Goal: Information Seeking & Learning: Learn about a topic

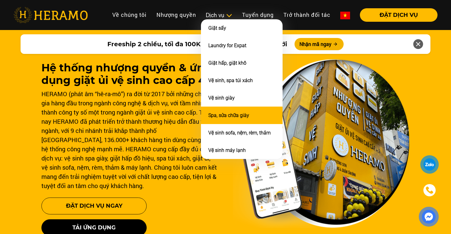
click at [229, 113] on link "Spa, sửa chữa giày" at bounding box center [228, 116] width 41 height 6
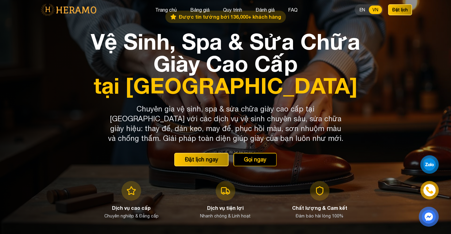
scroll to position [8, 0]
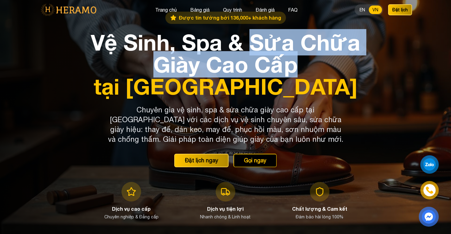
drag, startPoint x: 253, startPoint y: 38, endPoint x: 298, endPoint y: 66, distance: 53.3
click at [298, 66] on h1 "Vệ Sinh, Spa & Sửa Chữa Giày Cao Cấp tại [GEOGRAPHIC_DATA]" at bounding box center [225, 64] width 275 height 66
copy h1 "Sửa Chữa Giày Cao Cấp"
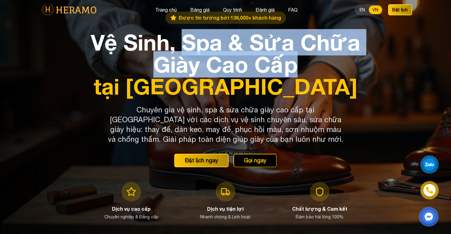
drag, startPoint x: 185, startPoint y: 45, endPoint x: 297, endPoint y: 65, distance: 113.1
click at [297, 65] on h1 "Vệ Sinh, Spa & Sửa Chữa Giày Cao Cấp tại [GEOGRAPHIC_DATA]" at bounding box center [225, 64] width 275 height 66
copy h1 "Spa & Sửa Chữa Giày Cao Cấp"
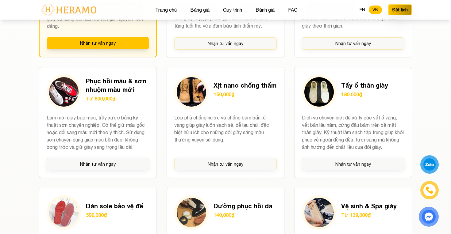
scroll to position [559, 0]
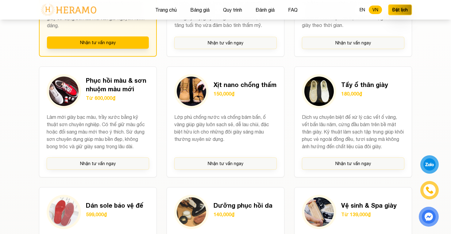
click at [8, 127] on section "Dịch vụ cao cấp của chúng tôi Tay nghề cao của kỹ thuật viên kết hợp công nghệ …" at bounding box center [225, 123] width 451 height 499
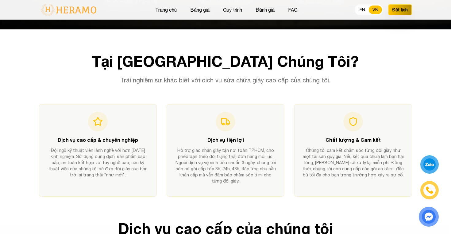
scroll to position [196, 0]
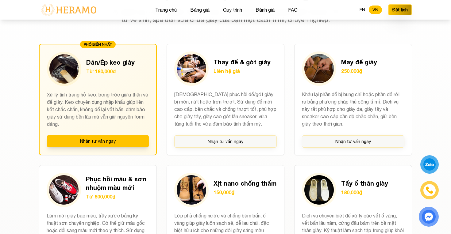
scroll to position [455, 0]
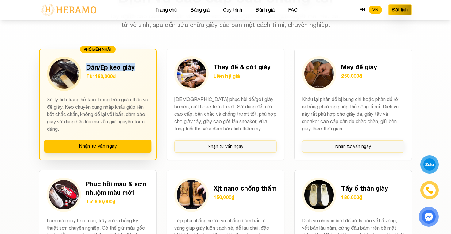
drag, startPoint x: 85, startPoint y: 66, endPoint x: 144, endPoint y: 67, distance: 59.5
click at [144, 67] on div "Dán/Ép keo giày Từ 180,000đ" at bounding box center [98, 74] width 102 height 34
copy h3 "Dán/Ép keo giày"
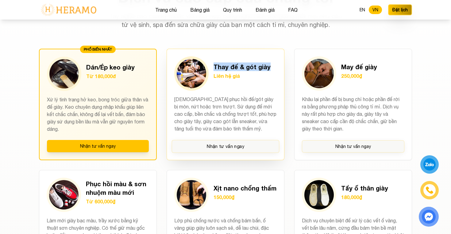
drag, startPoint x: 274, startPoint y: 65, endPoint x: 214, endPoint y: 67, distance: 59.8
click at [214, 67] on div "Thay đế & gót giày Liên hệ giá" at bounding box center [225, 73] width 102 height 34
copy h3 "Thay đế & gót giày"
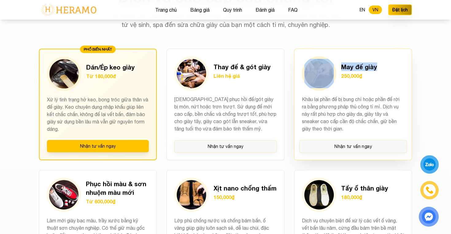
drag, startPoint x: 383, startPoint y: 68, endPoint x: 337, endPoint y: 68, distance: 46.9
click at [337, 68] on div "May đế giày 250,000₫" at bounding box center [353, 73] width 102 height 34
copy div "May đế giày"
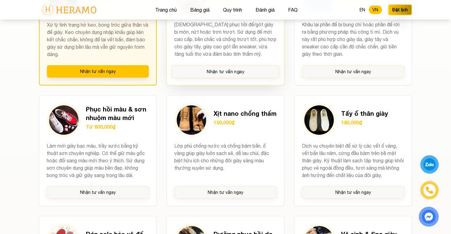
scroll to position [533, 0]
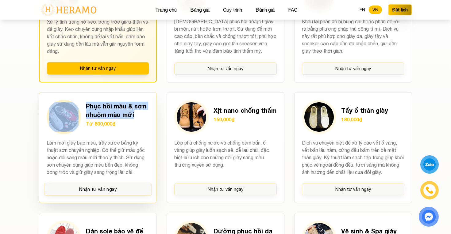
drag, startPoint x: 138, startPoint y: 114, endPoint x: 84, endPoint y: 109, distance: 54.5
click at [84, 109] on div "Phục hồi màu & sơn nhuộm màu mới Từ 600,000₫" at bounding box center [98, 117] width 102 height 34
copy h3 "Phục hồi màu & sơn nhuộm màu mới"
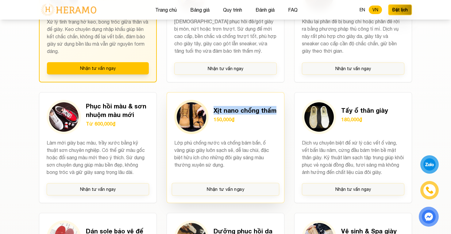
drag, startPoint x: 279, startPoint y: 111, endPoint x: 215, endPoint y: 109, distance: 63.9
click at [215, 109] on div "Xịt nano chống thấm 150,000₫ Lớp phủ chống nước và chống bám bẩn, ố vàng giúp g…" at bounding box center [226, 147] width 118 height 111
copy h3 "Xịt nano chống thấm"
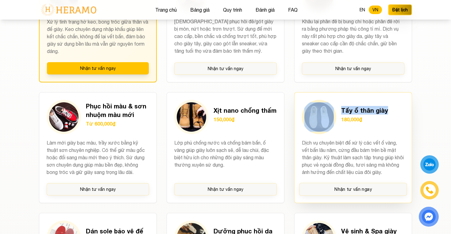
drag, startPoint x: 395, startPoint y: 109, endPoint x: 337, endPoint y: 108, distance: 58.3
click at [337, 108] on div "Tẩy ố thân giày 180,000₫" at bounding box center [353, 117] width 102 height 34
copy div "Tẩy ố thân giày"
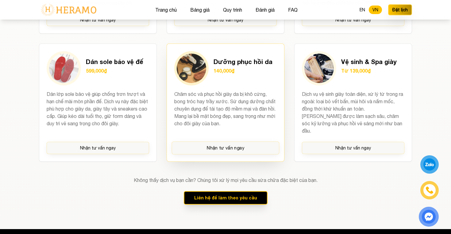
scroll to position [651, 0]
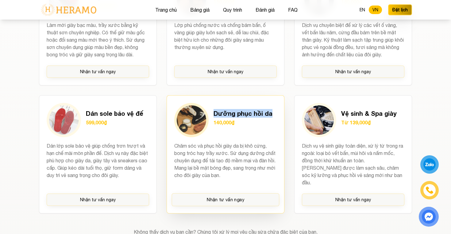
drag, startPoint x: 277, startPoint y: 112, endPoint x: 214, endPoint y: 113, distance: 62.9
click at [214, 113] on div "Dưỡng phục hồi da 140,000₫ Chăm sóc và phục hồi giày da bị khô cứng, bong tróc …" at bounding box center [226, 154] width 118 height 118
copy h3 "Dưỡng phục hồi da"
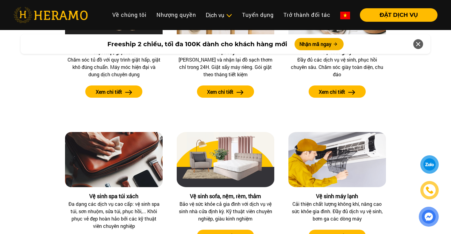
scroll to position [654, 0]
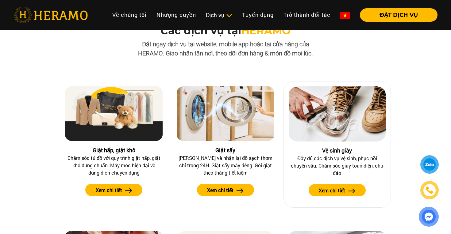
click at [328, 123] on img at bounding box center [337, 114] width 97 height 55
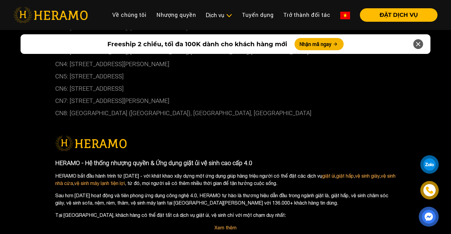
scroll to position [3634, 0]
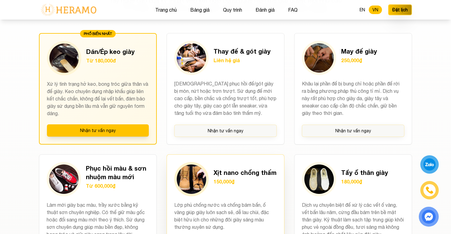
scroll to position [465, 0]
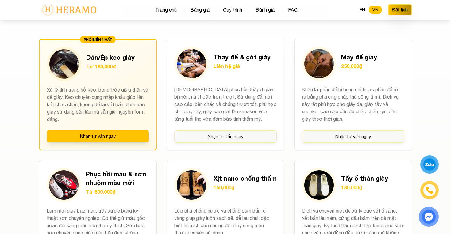
click at [389, 31] on div "Dịch vụ cao cấp của chúng tôi Tay nghề cao của kỹ thuật viên kết hợp công nghệ …" at bounding box center [225, 211] width 393 height 463
